Goal: Transaction & Acquisition: Purchase product/service

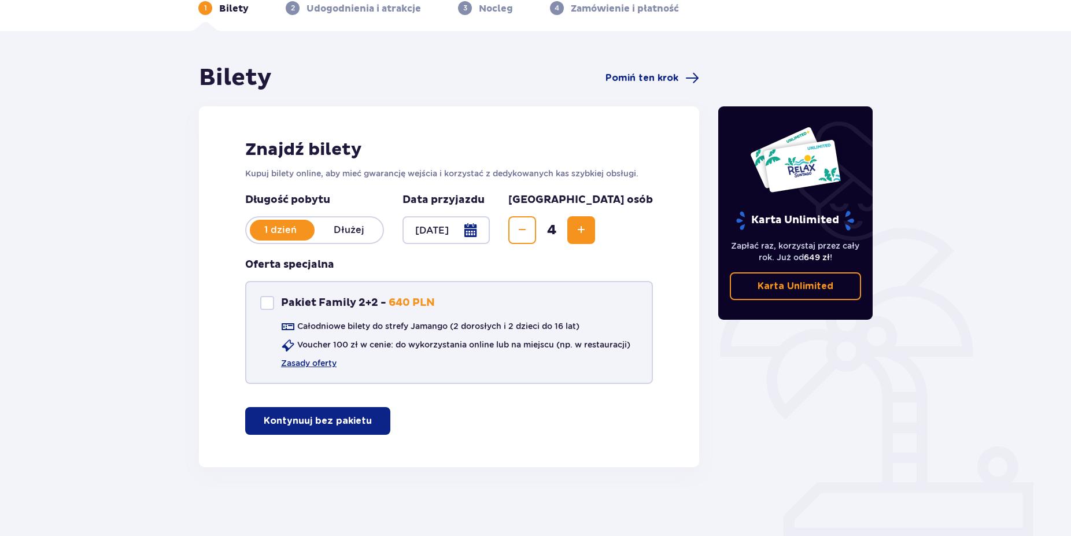
scroll to position [60, 0]
click at [330, 426] on p "Kontynuuj bez pakietu" at bounding box center [318, 420] width 108 height 13
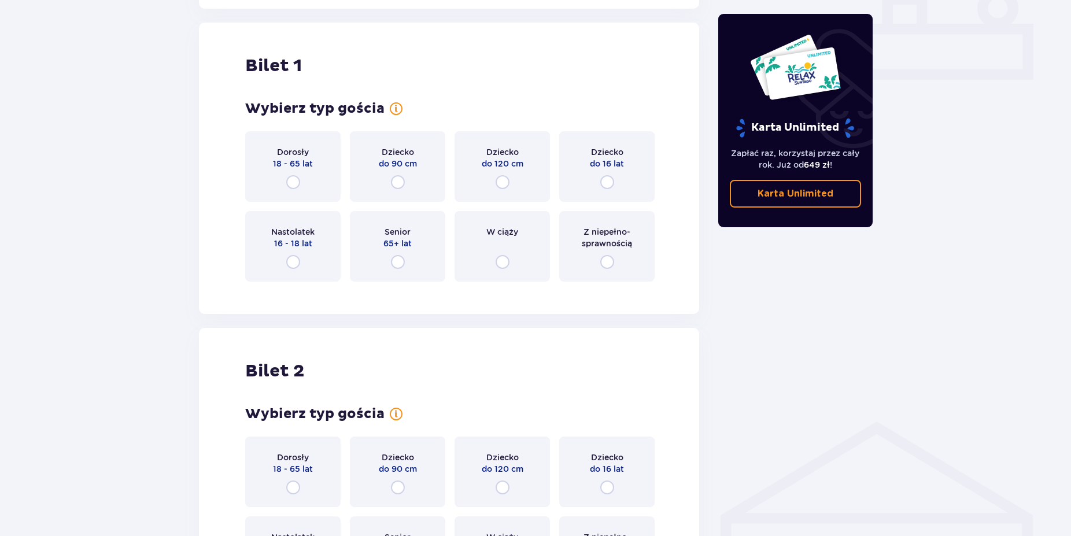
scroll to position [526, 0]
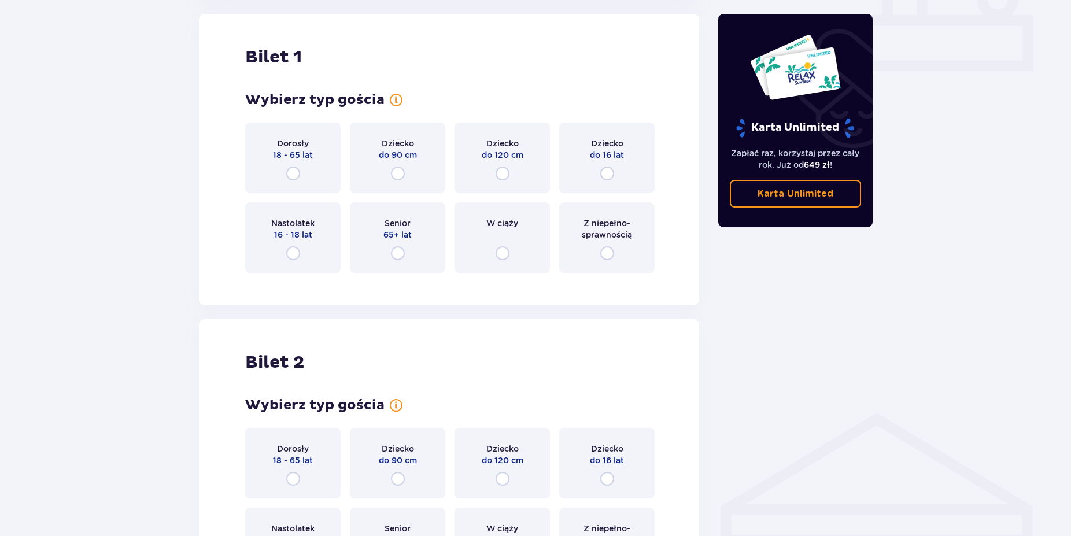
click at [288, 182] on div "Dorosły 18 - 65 lat" at bounding box center [292, 158] width 95 height 71
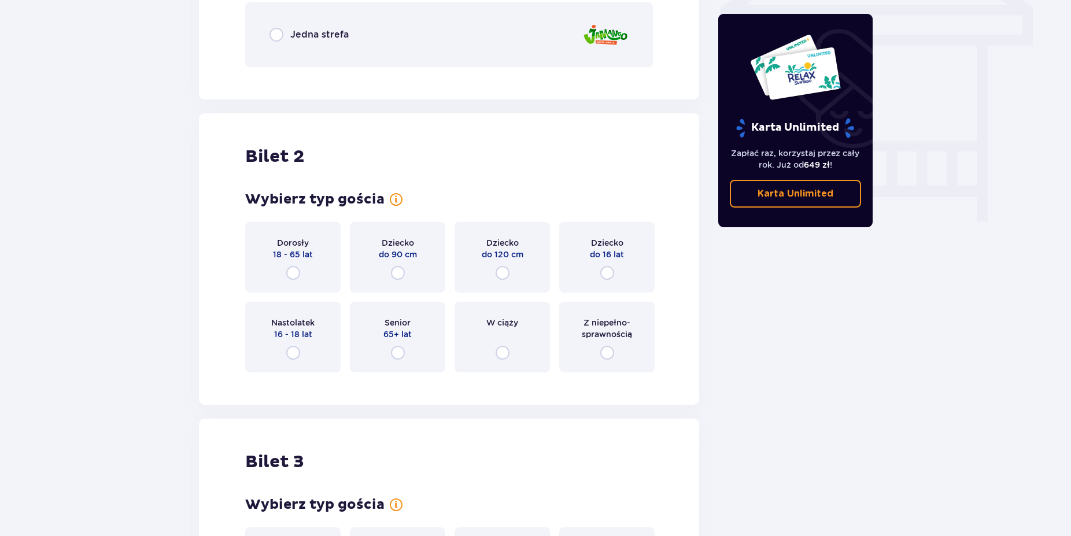
scroll to position [926, 0]
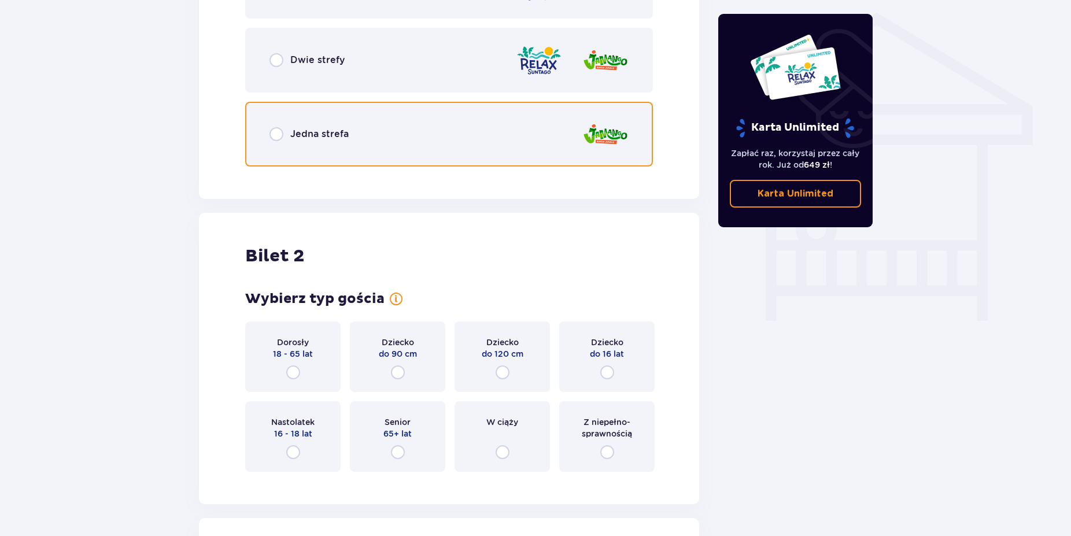
click at [275, 129] on input "radio" at bounding box center [276, 134] width 14 height 14
radio input "true"
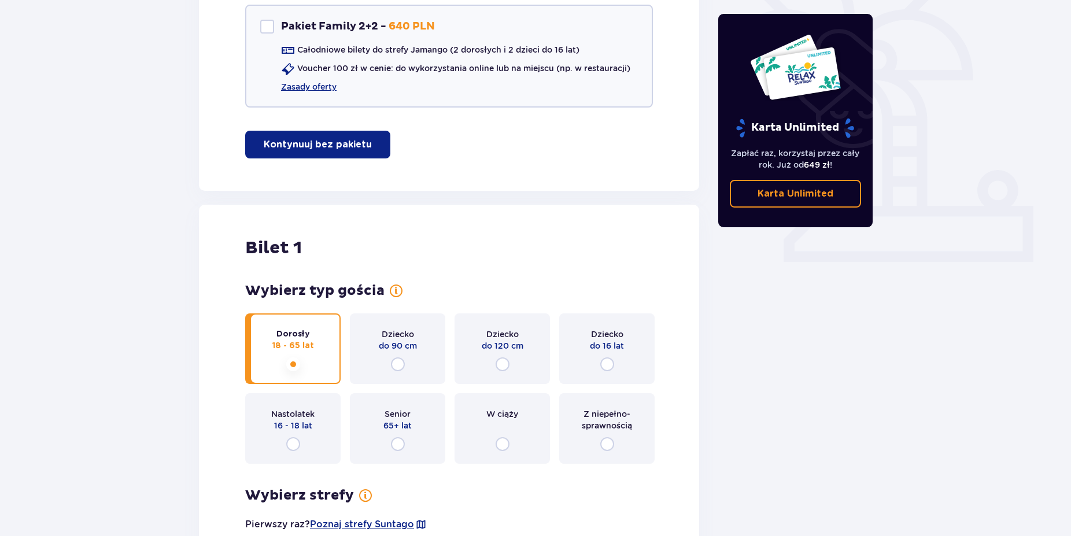
scroll to position [0, 0]
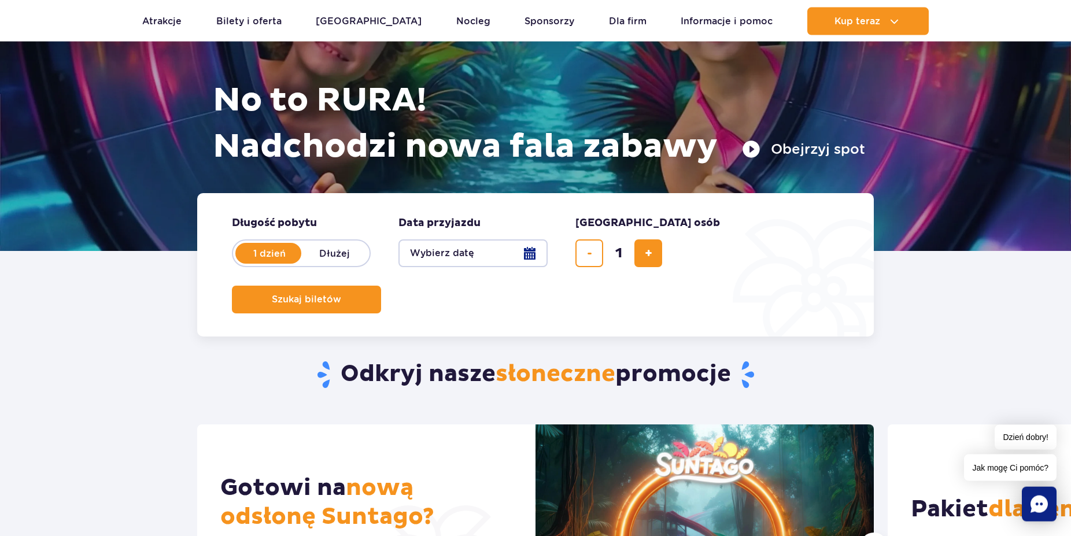
scroll to position [59, 0]
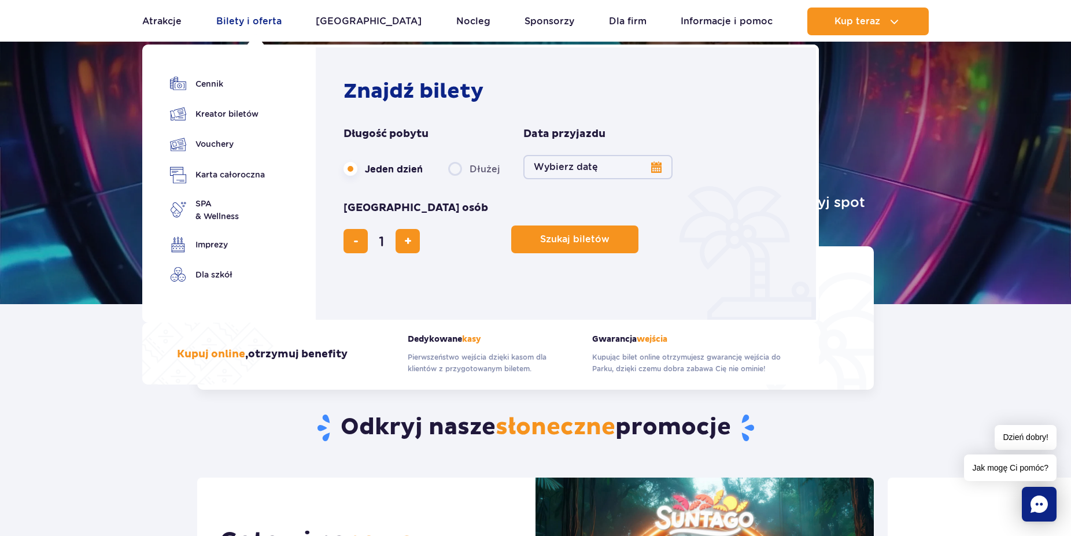
click at [271, 24] on link "Bilety i oferta" at bounding box center [248, 22] width 65 height 28
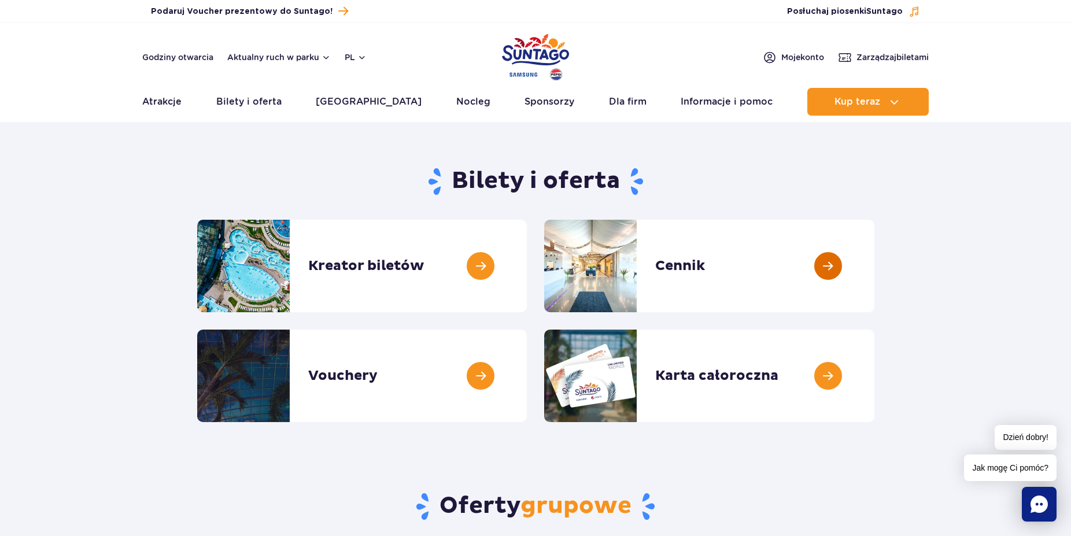
click at [874, 264] on link at bounding box center [874, 266] width 0 height 92
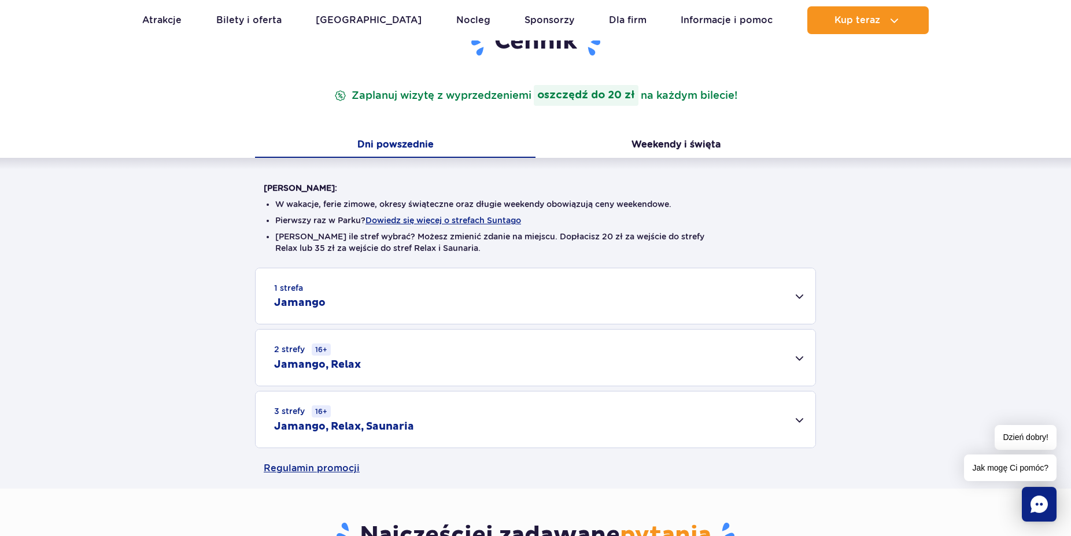
scroll to position [177, 0]
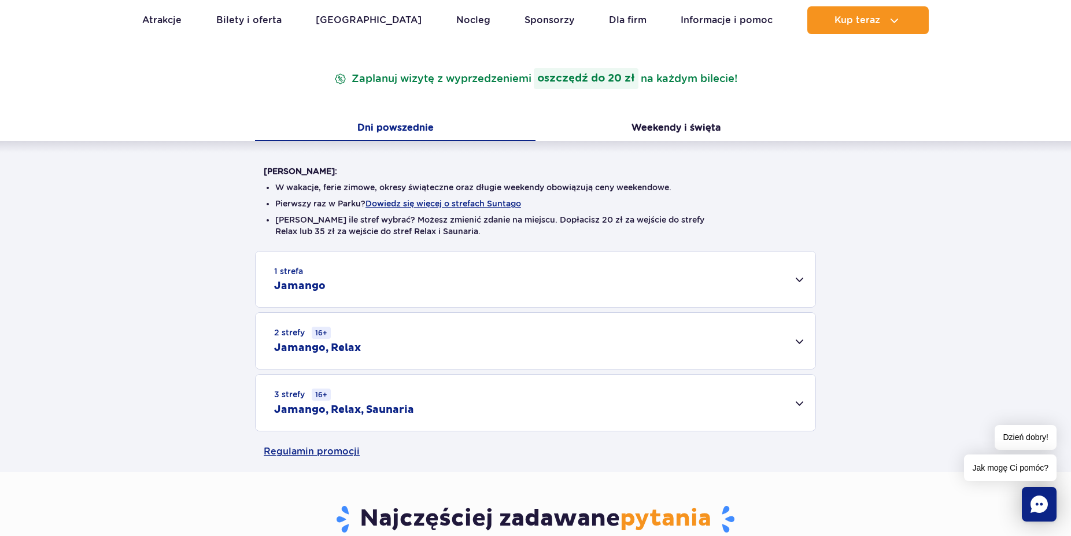
click at [797, 276] on div "1 strefa Jamango" at bounding box center [536, 278] width 560 height 55
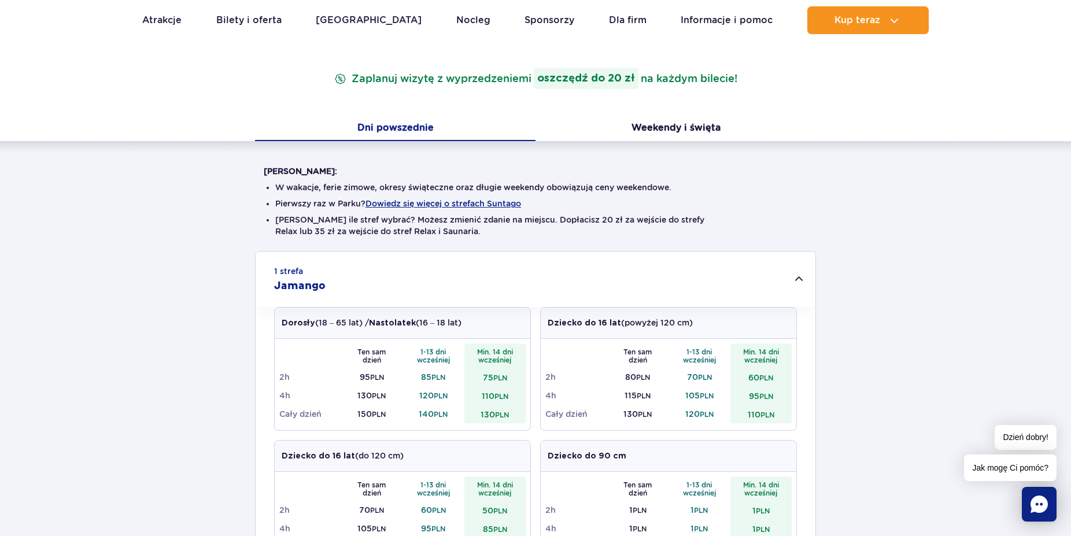
click at [798, 280] on div "1 strefa Jamango" at bounding box center [536, 278] width 560 height 55
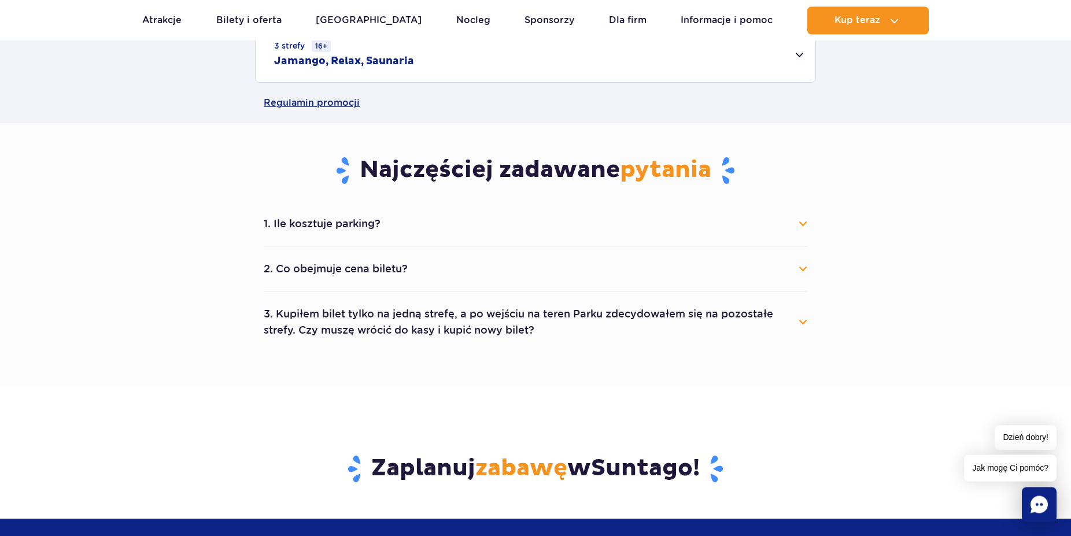
scroll to position [531, 0]
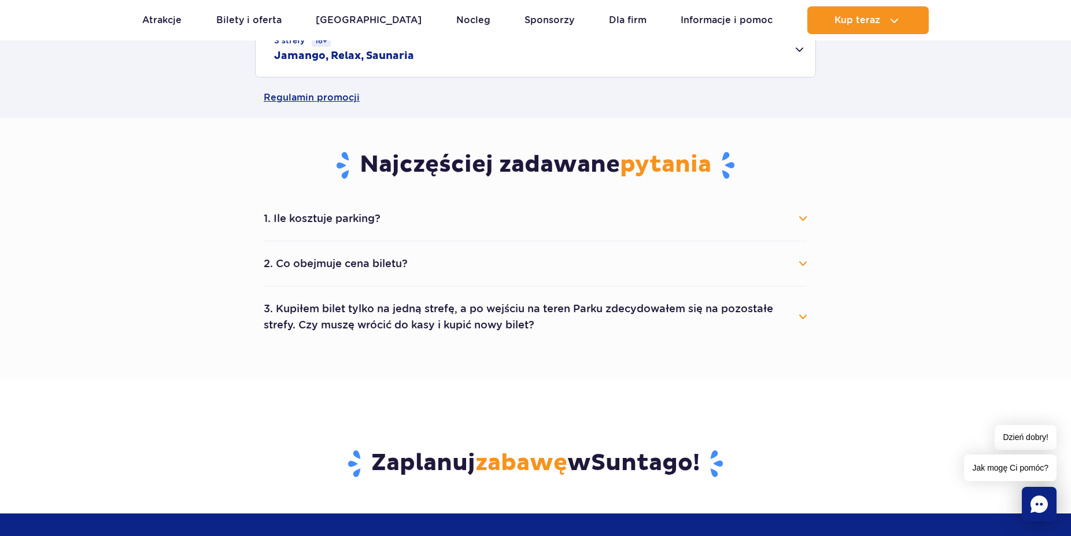
click at [801, 262] on button "2. Co obejmuje cena biletu?" at bounding box center [535, 263] width 543 height 25
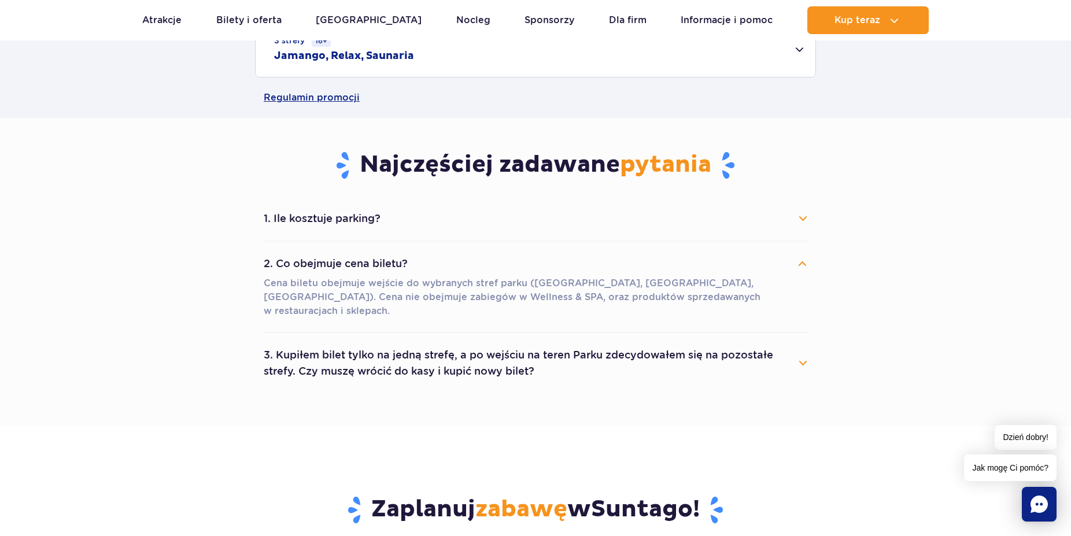
click at [798, 342] on button "3. Kupiłem bilet tylko na jedną strefę, a po wejściu na teren Parku zdecydowałe…" at bounding box center [535, 363] width 543 height 42
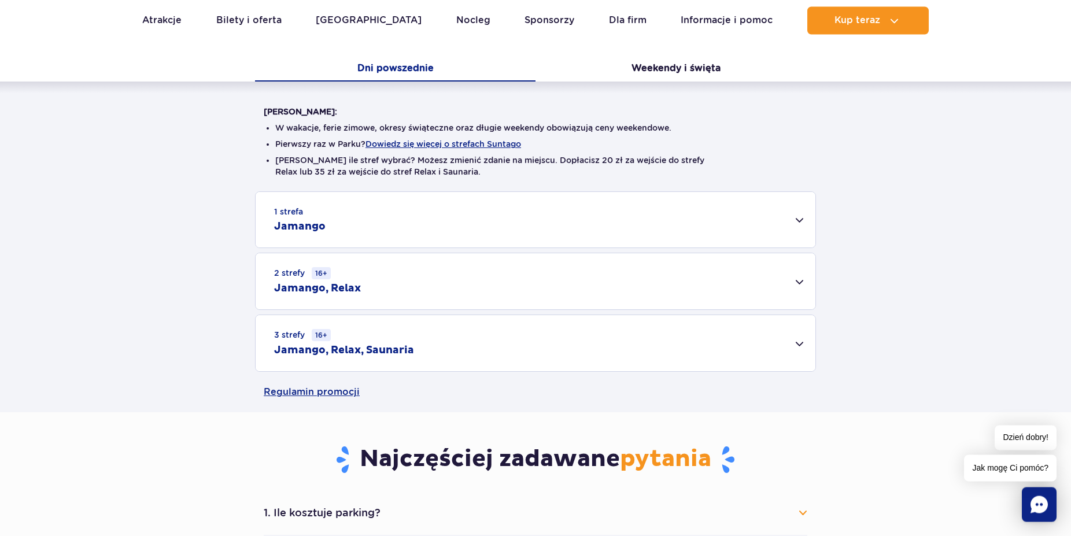
scroll to position [236, 0]
click at [328, 282] on div "2 strefy 16+ Jamango, Relax" at bounding box center [536, 282] width 560 height 56
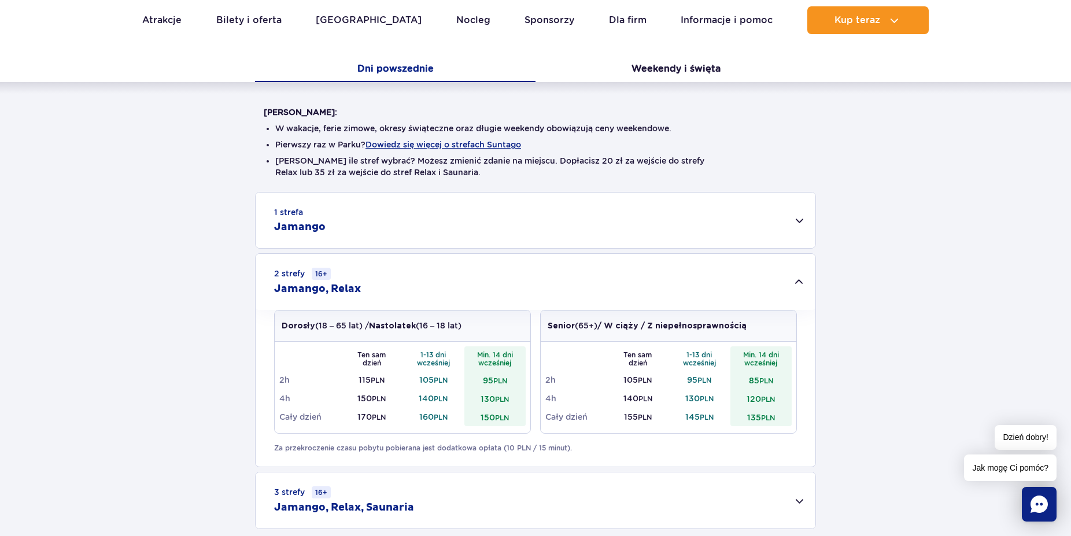
click at [308, 224] on h2 "Jamango" at bounding box center [299, 227] width 51 height 14
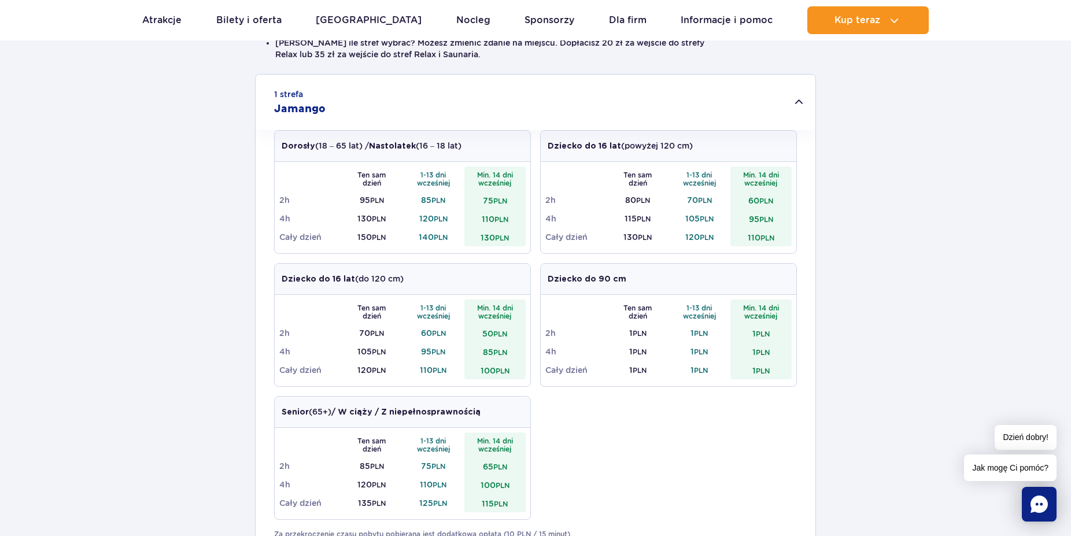
scroll to position [0, 0]
